Goal: Task Accomplishment & Management: Use online tool/utility

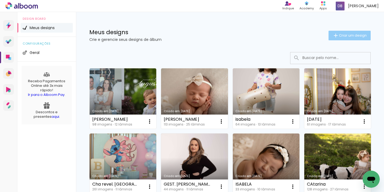
click at [343, 38] on paper-button "Criar um design" at bounding box center [350, 36] width 42 height 10
